Goal: Navigation & Orientation: Go to known website

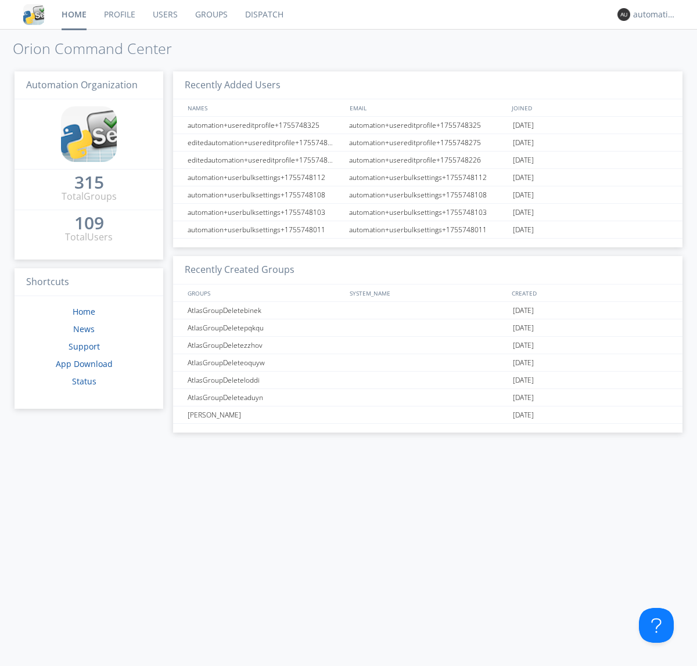
click at [263, 15] on link "Dispatch" at bounding box center [264, 14] width 56 height 29
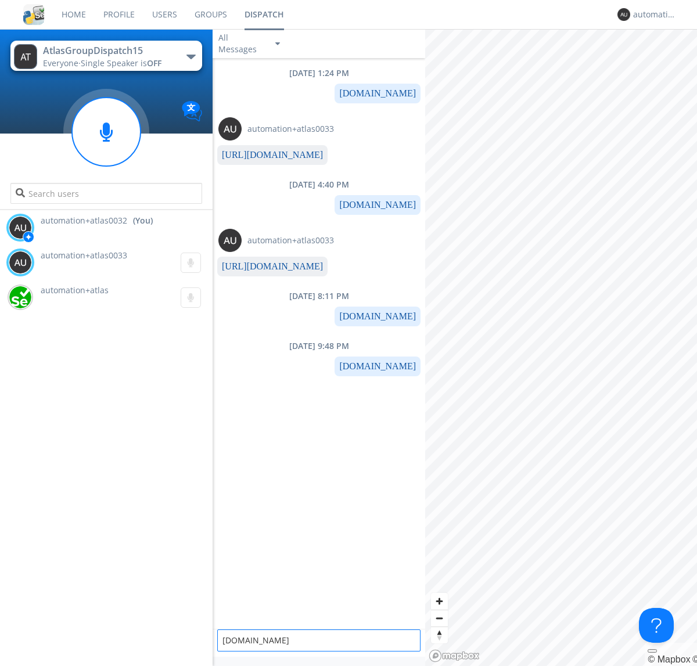
type textarea "[DOMAIN_NAME]"
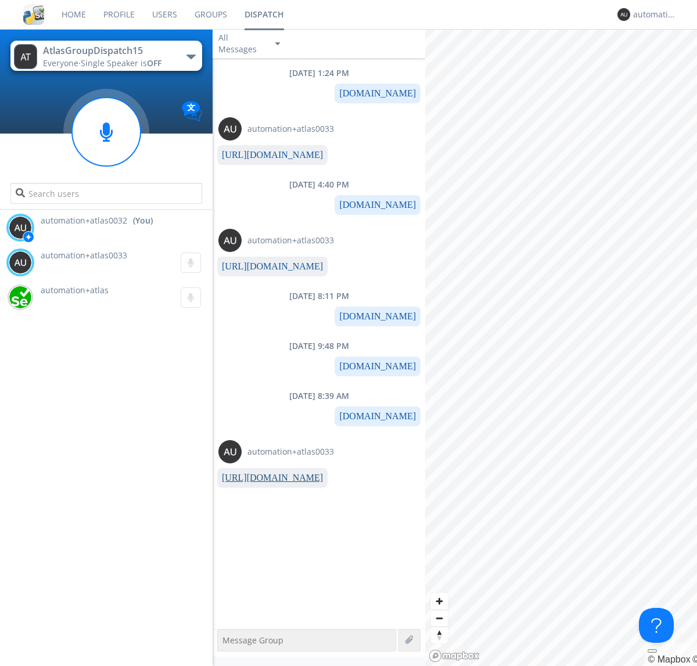
click at [268, 478] on link "[URL][DOMAIN_NAME]" at bounding box center [272, 478] width 101 height 10
click at [652, 15] on div "automation+atlas0032" at bounding box center [655, 15] width 44 height 12
